Goal: Task Accomplishment & Management: Complete application form

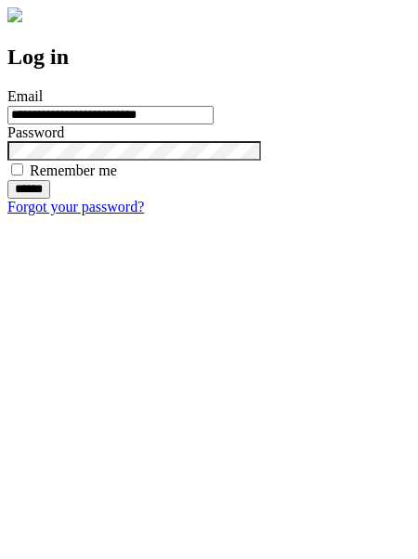
type input "**********"
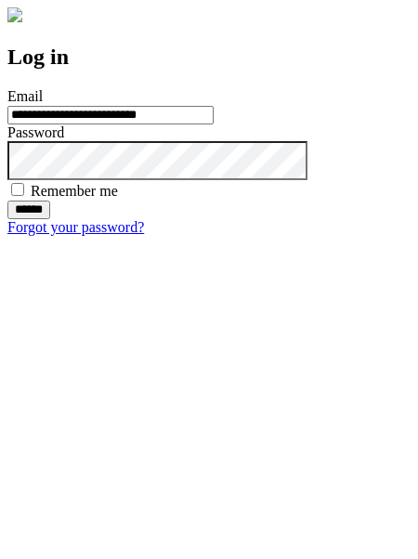
click at [50, 219] on input "******" at bounding box center [28, 210] width 43 height 19
